Goal: Navigation & Orientation: Find specific page/section

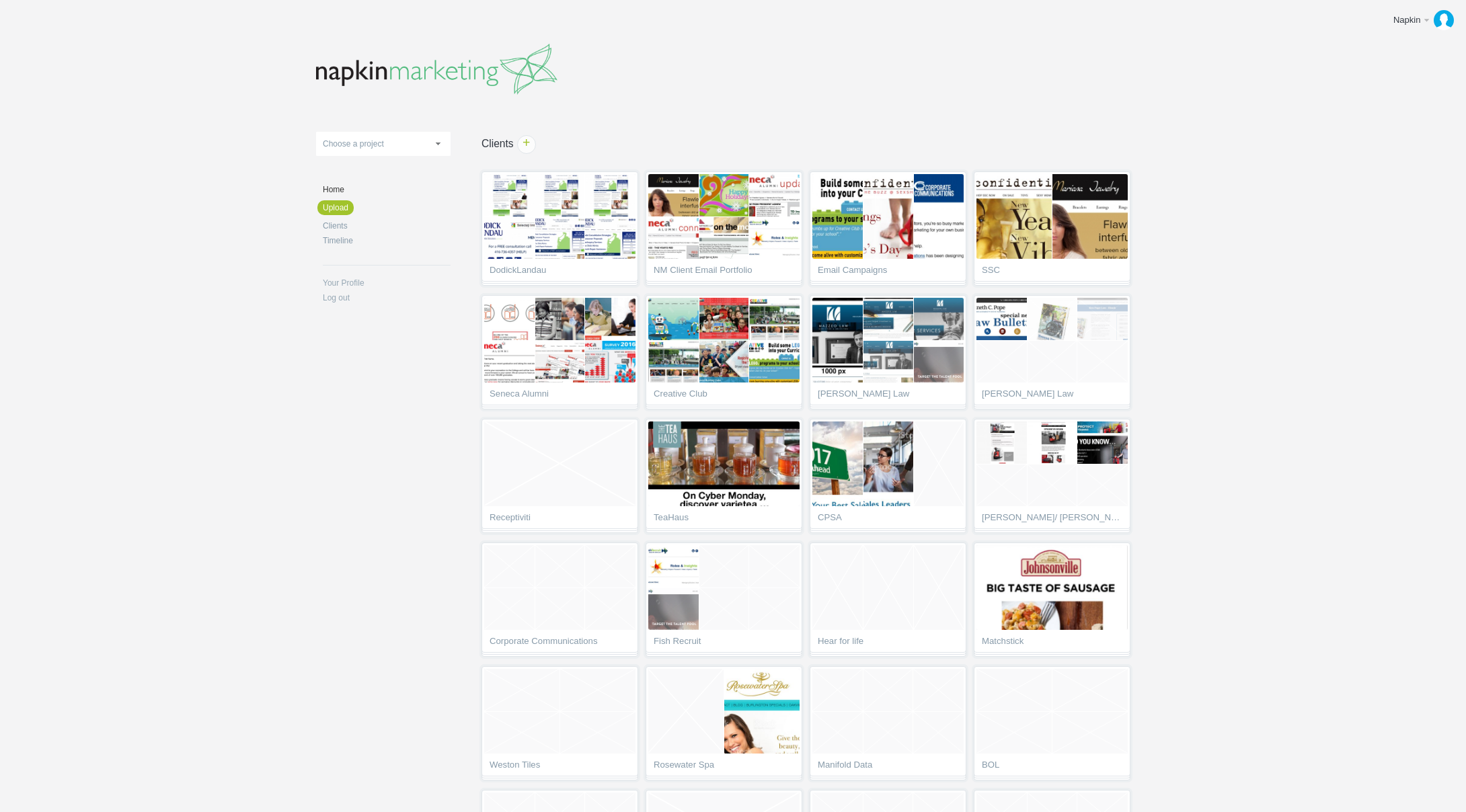
scroll to position [1562, 0]
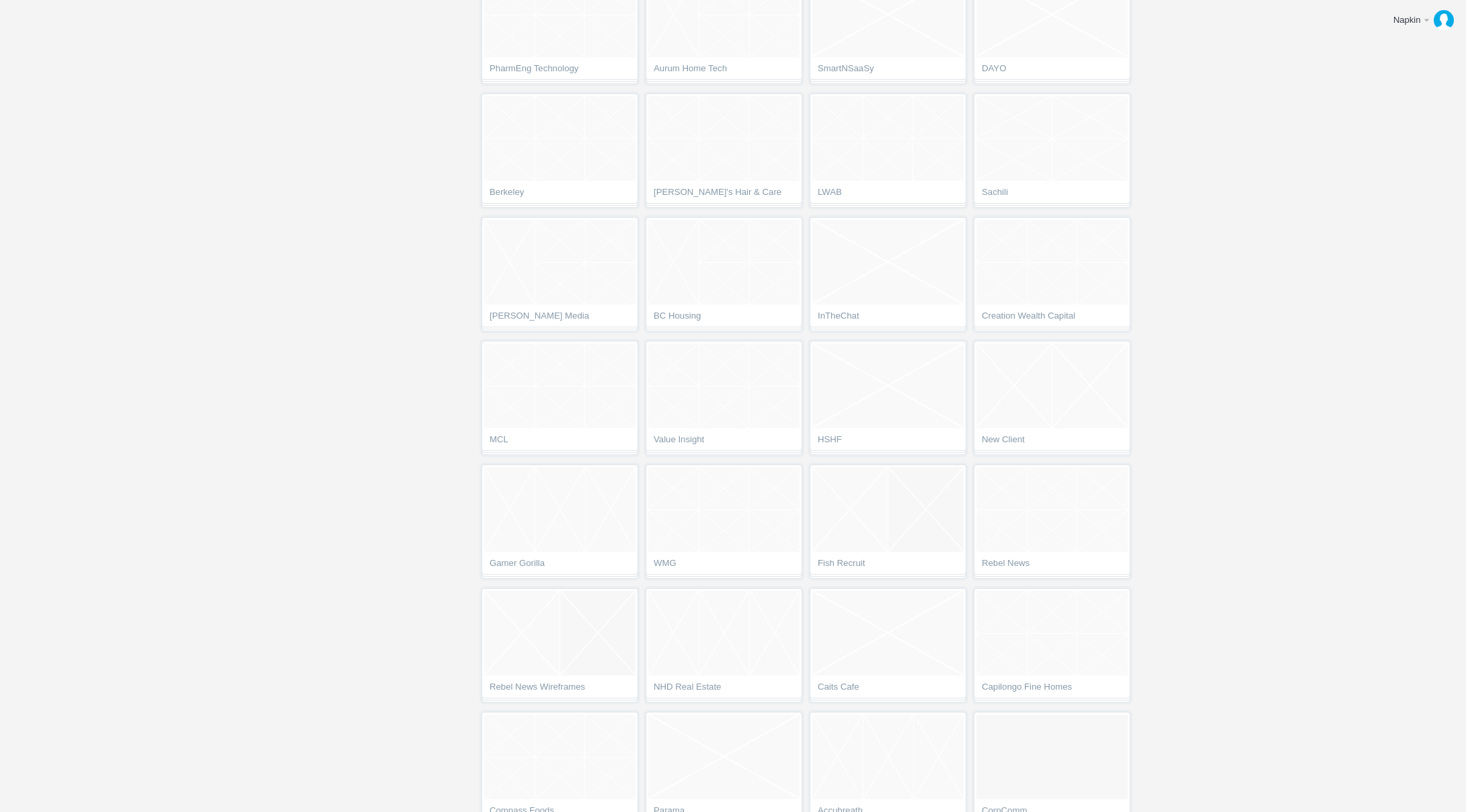
click at [532, 401] on span "Leckers Law" at bounding box center [560, 407] width 141 height 13
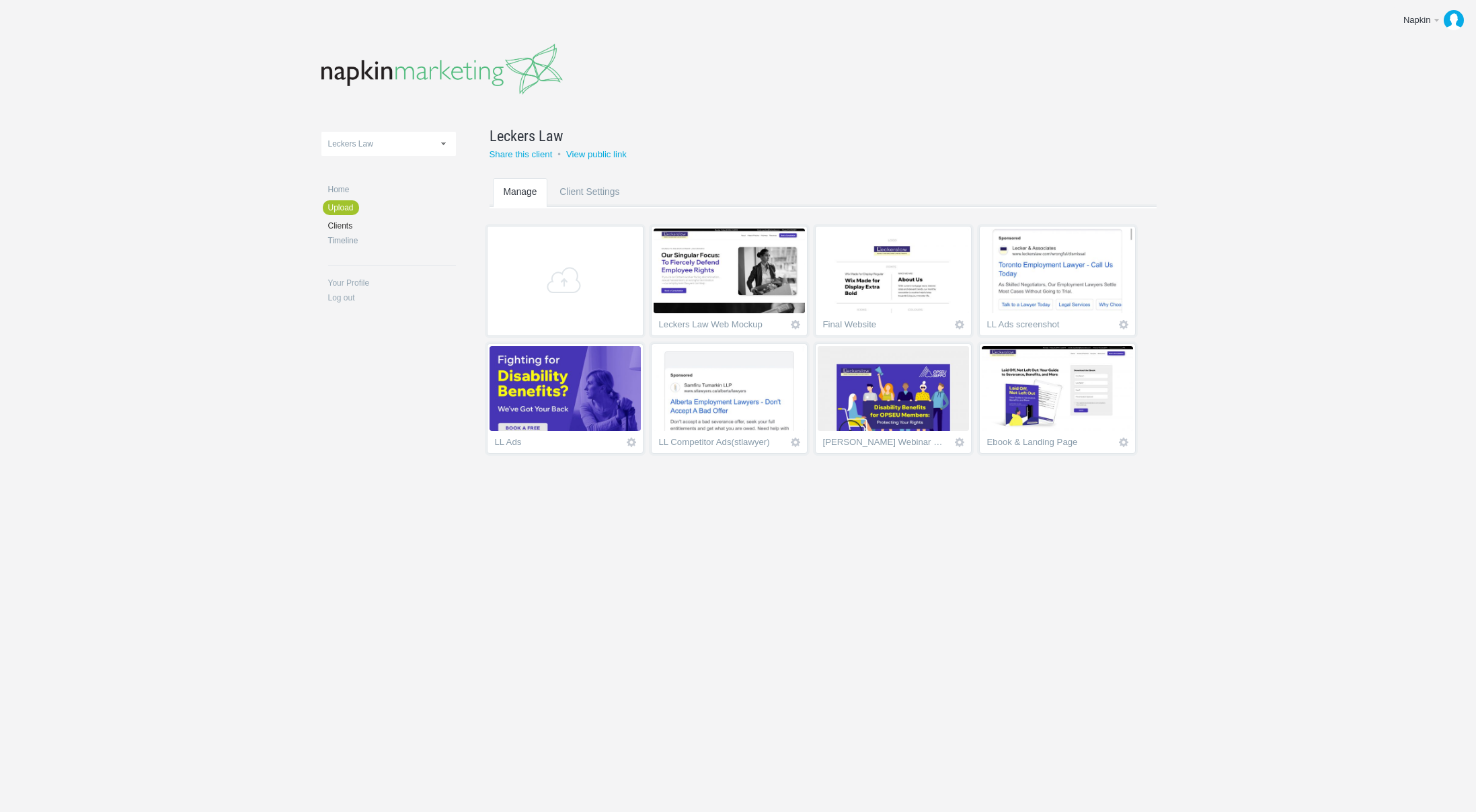
click at [1022, 397] on img at bounding box center [1057, 389] width 151 height 85
